Goal: Task Accomplishment & Management: Manage account settings

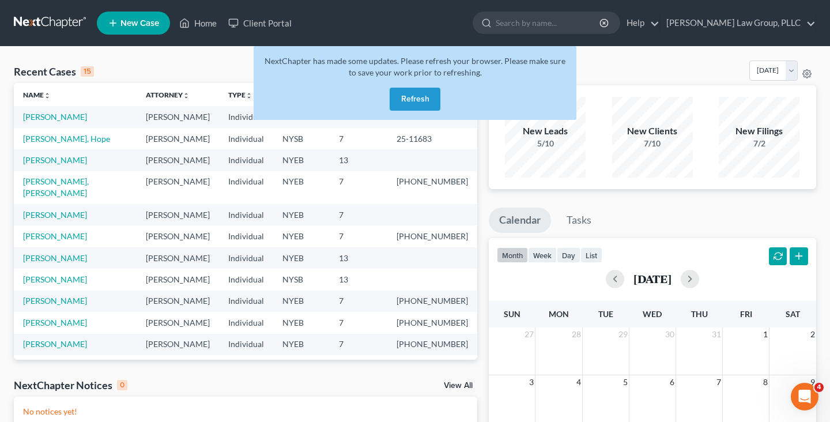
click at [414, 105] on button "Refresh" at bounding box center [414, 99] width 51 height 23
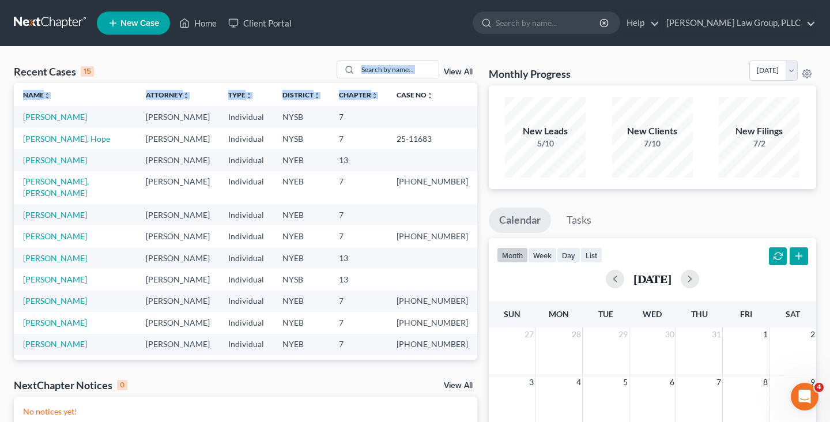
drag, startPoint x: 338, startPoint y: 59, endPoint x: 390, endPoint y: 80, distance: 56.4
click at [396, 82] on div "Recent Cases 15 View All Name unfold_more expand_more expand_less Attorney unfo…" at bounding box center [415, 346] width 830 height 598
click at [330, 65] on div "Recent Cases 15 View All" at bounding box center [245, 71] width 463 height 22
click at [67, 210] on link "[PERSON_NAME]" at bounding box center [55, 215] width 64 height 10
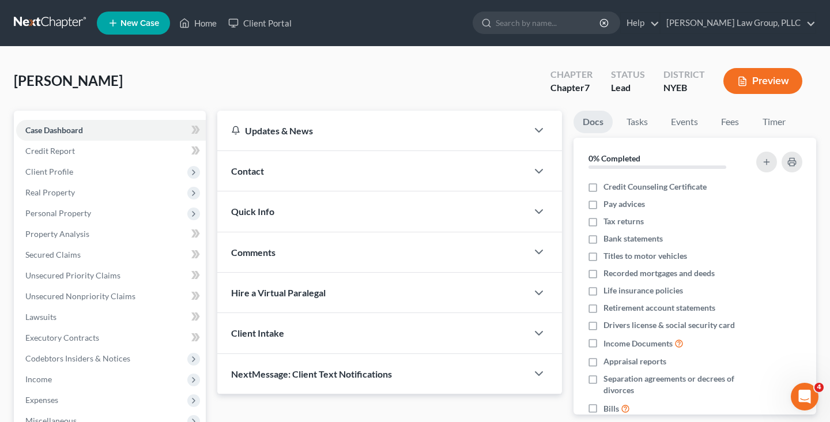
scroll to position [133, 0]
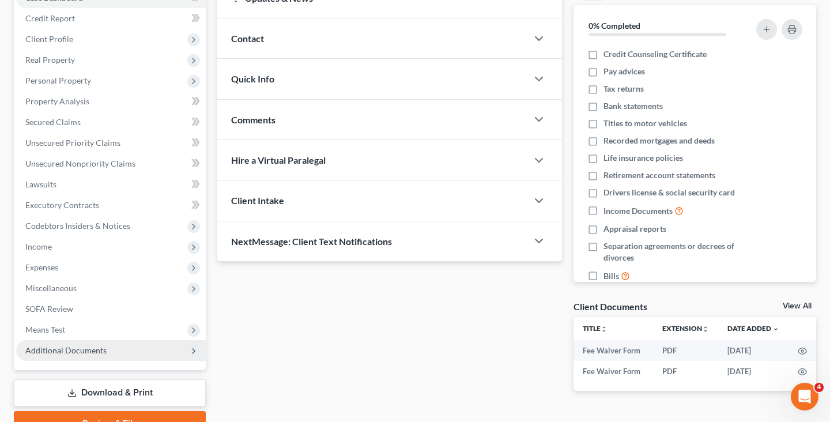
click at [67, 342] on span "Additional Documents" at bounding box center [111, 350] width 190 height 21
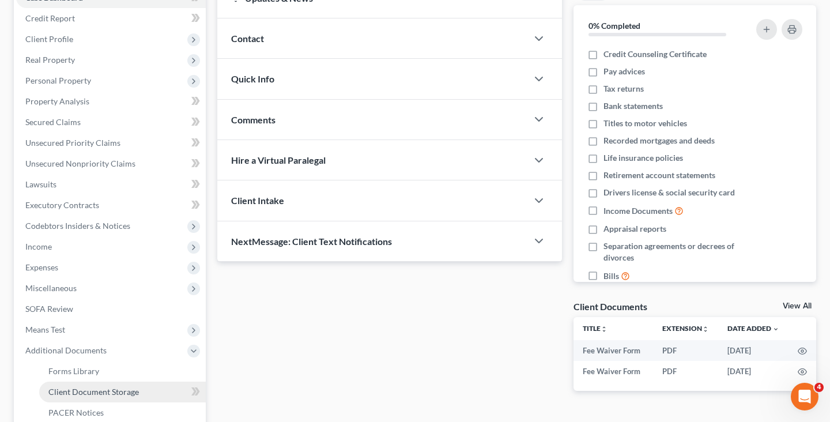
click at [74, 385] on link "Client Document Storage" at bounding box center [122, 391] width 167 height 21
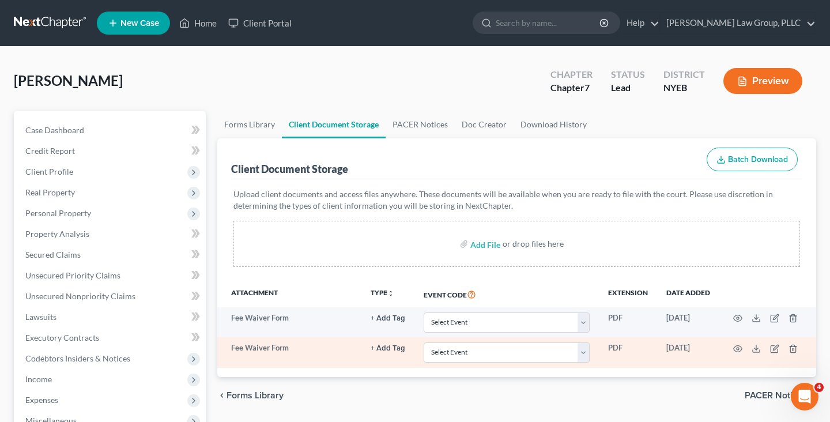
click at [765, 345] on td at bounding box center [767, 352] width 97 height 30
click at [757, 347] on polyline at bounding box center [756, 348] width 4 height 2
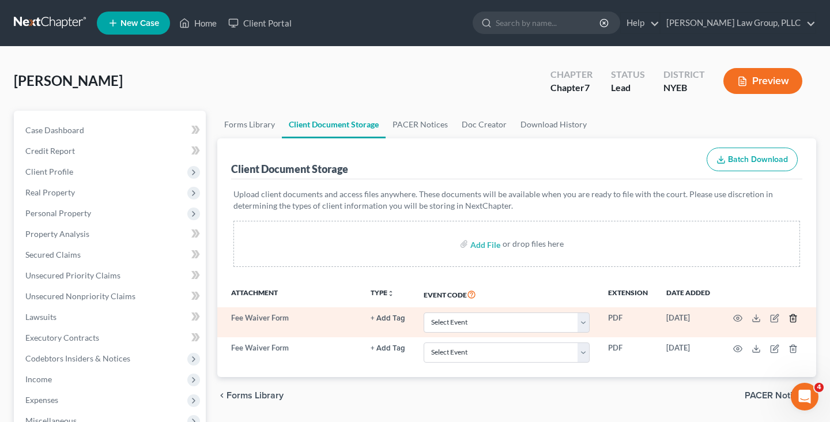
click at [793, 316] on icon "button" at bounding box center [792, 317] width 9 height 9
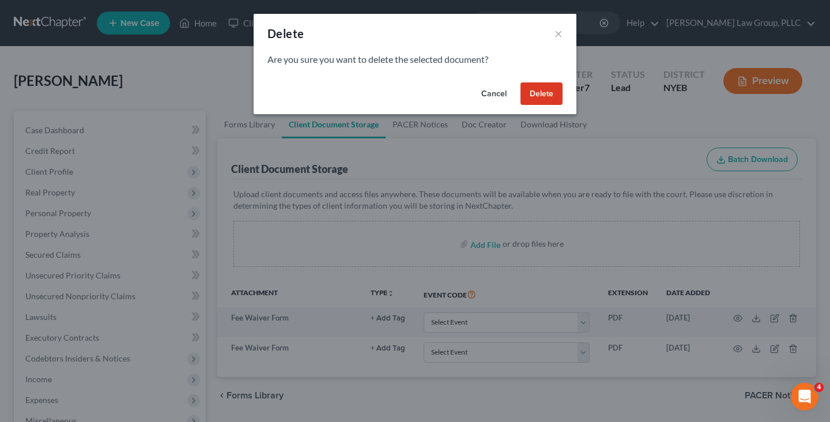
click at [533, 97] on button "Delete" at bounding box center [541, 93] width 42 height 23
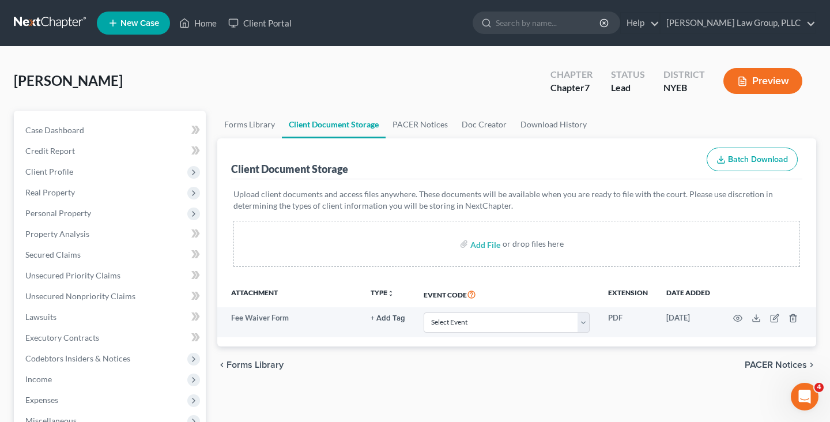
click at [71, 20] on link at bounding box center [51, 23] width 74 height 21
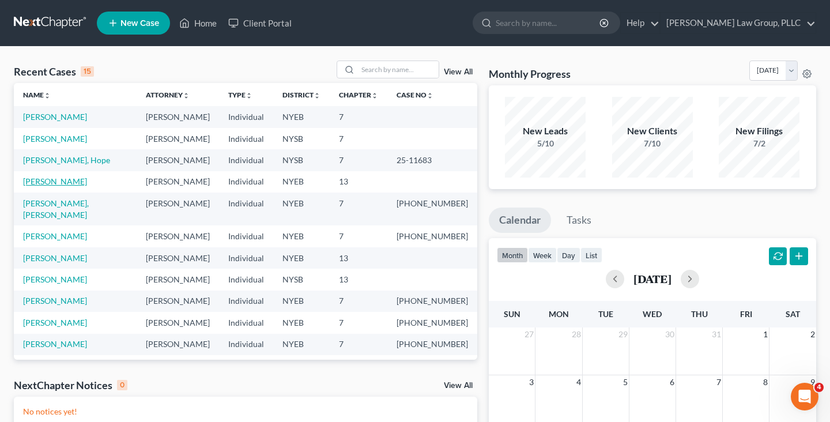
click at [48, 182] on link "[PERSON_NAME]" at bounding box center [55, 181] width 64 height 10
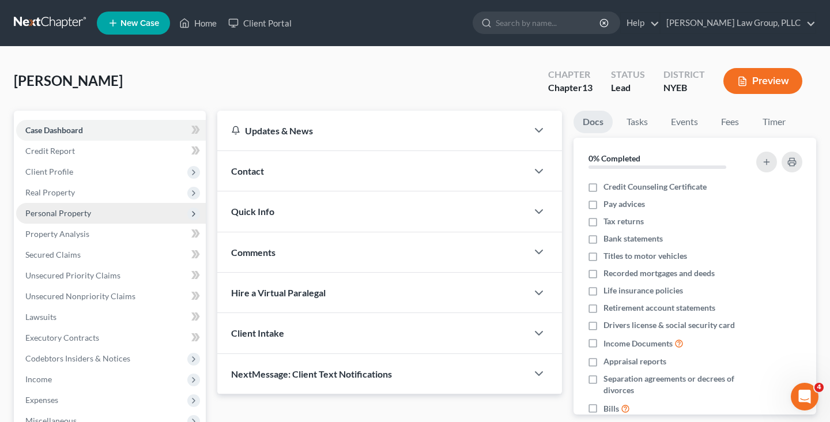
scroll to position [103, 0]
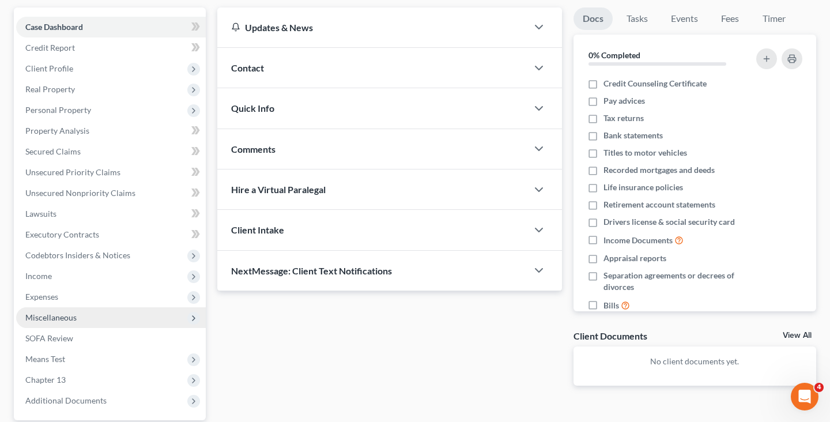
click at [99, 320] on span "Miscellaneous" at bounding box center [111, 317] width 190 height 21
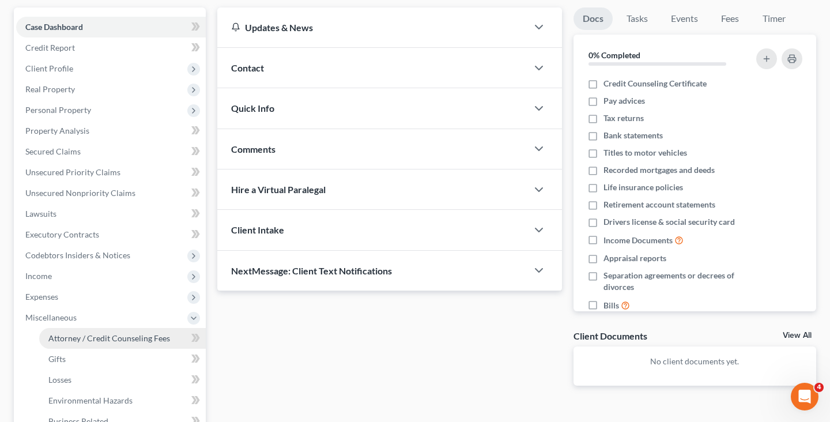
click at [103, 339] on span "Attorney / Credit Counseling Fees" at bounding box center [109, 338] width 122 height 10
select select "0"
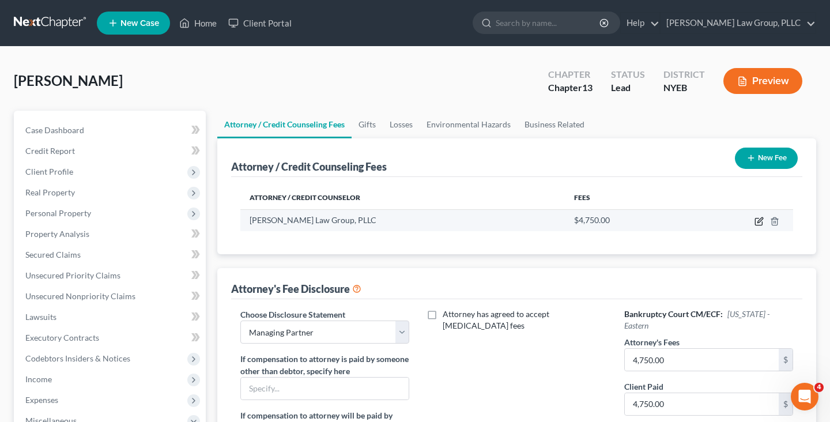
click at [757, 220] on icon "button" at bounding box center [758, 221] width 9 height 9
select select "35"
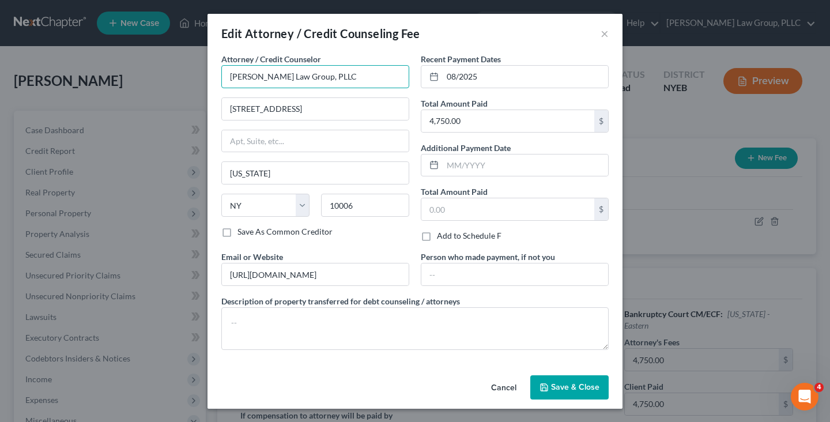
click at [254, 88] on input "[PERSON_NAME] Law Group, PLLC" at bounding box center [315, 76] width 188 height 23
click at [485, 125] on input "4,750.00" at bounding box center [507, 121] width 173 height 22
type input "4,650"
click at [576, 389] on span "Save & Close" at bounding box center [575, 387] width 48 height 10
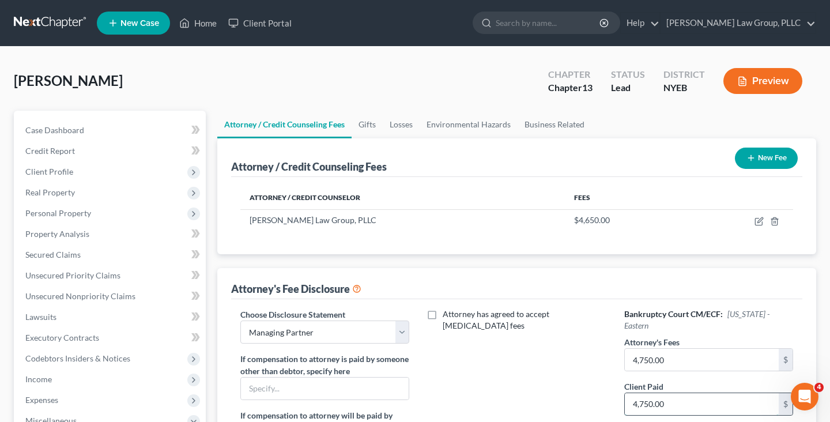
click at [653, 393] on input "4,750.00" at bounding box center [702, 404] width 154 height 22
type input "4,650"
click at [679, 353] on input "4,750.00" at bounding box center [702, 360] width 154 height 22
type input "4,650"
click at [573, 324] on div "Attorney has agreed to accept retainer fees" at bounding box center [517, 415] width 192 height 214
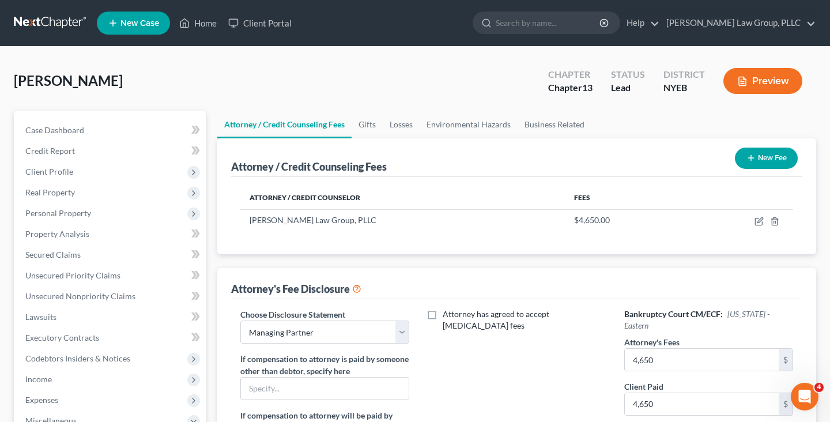
click at [73, 24] on link at bounding box center [51, 23] width 74 height 21
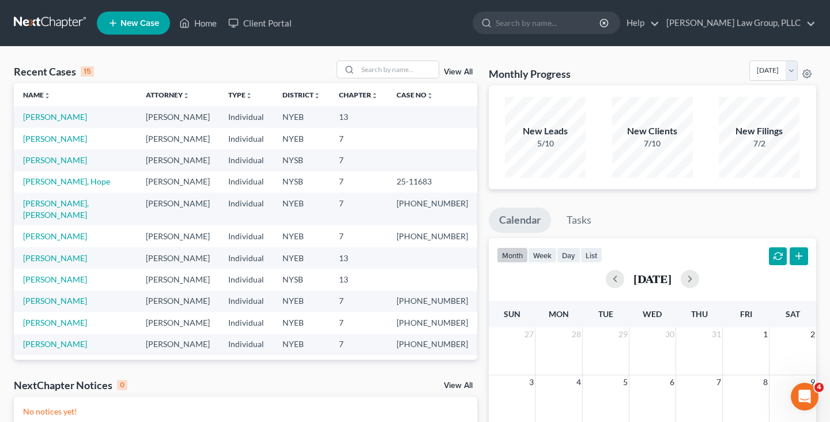
click at [468, 73] on link "View All" at bounding box center [458, 72] width 29 height 8
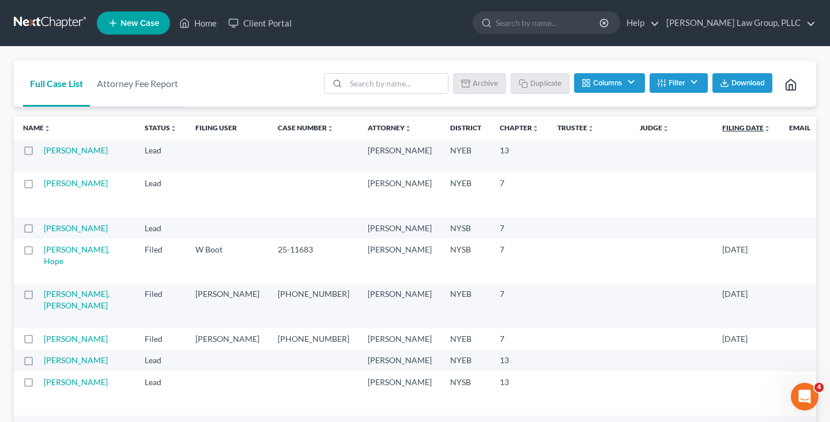
click at [722, 124] on link "Filing Date unfold_more expand_more expand_less" at bounding box center [746, 127] width 48 height 9
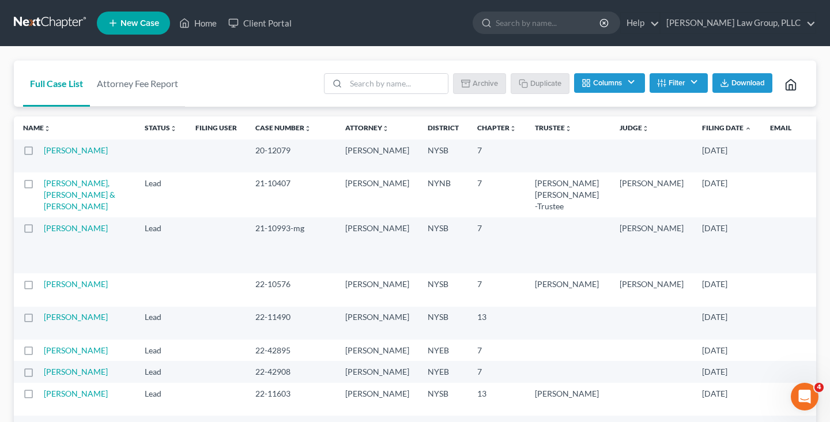
click at [702, 124] on link "Filing Date unfold_more expand_more expand_less" at bounding box center [727, 127] width 50 height 9
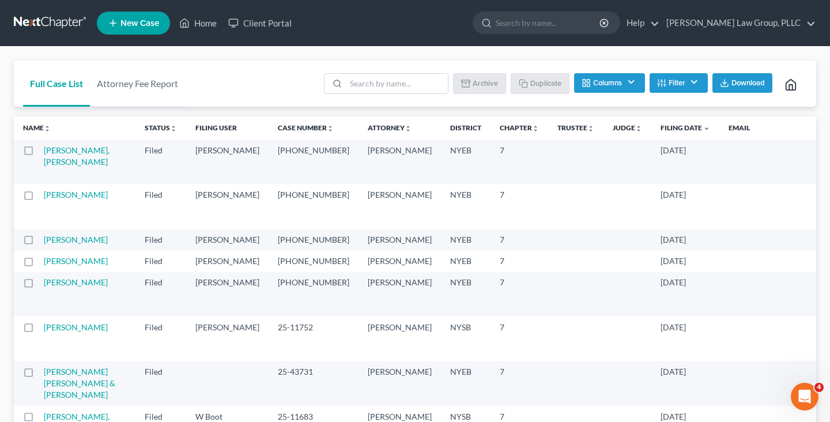
click at [74, 16] on link at bounding box center [51, 23] width 74 height 21
